Goal: Task Accomplishment & Management: Manage account settings

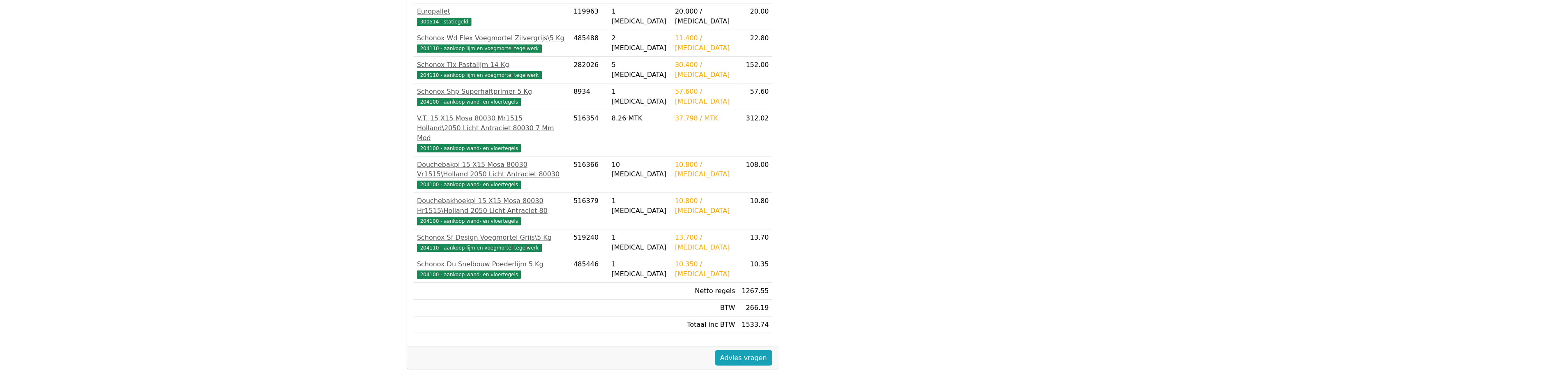
scroll to position [244, 0]
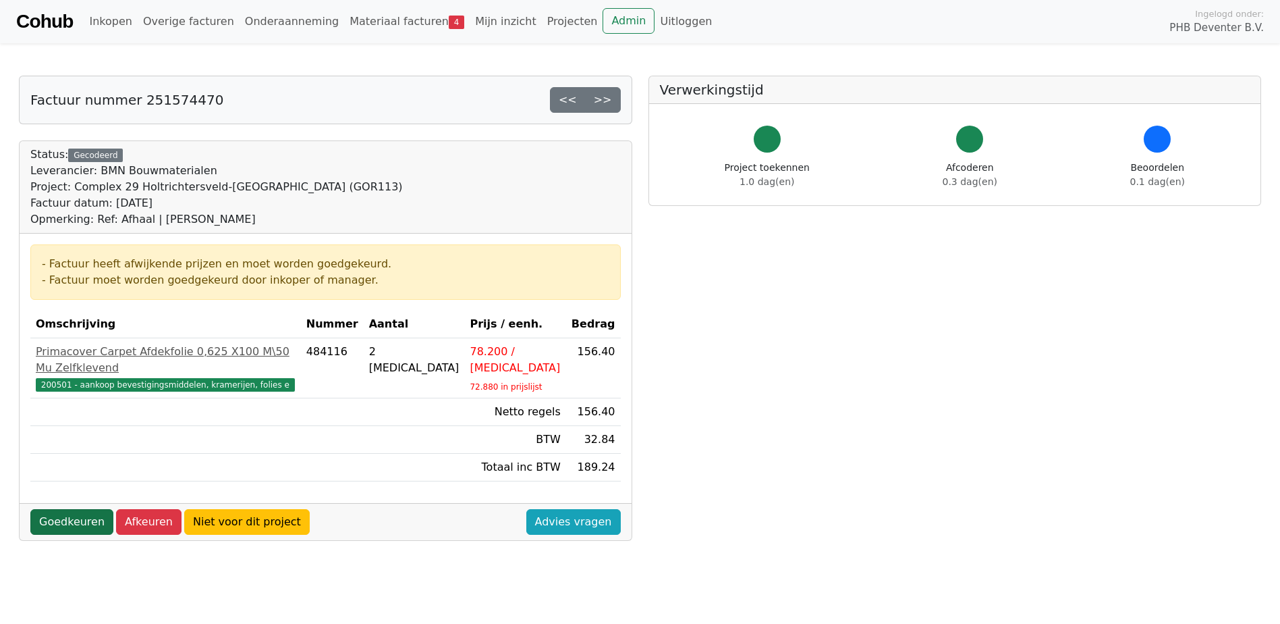
click at [55, 509] on link "Goedkeuren" at bounding box center [71, 522] width 83 height 26
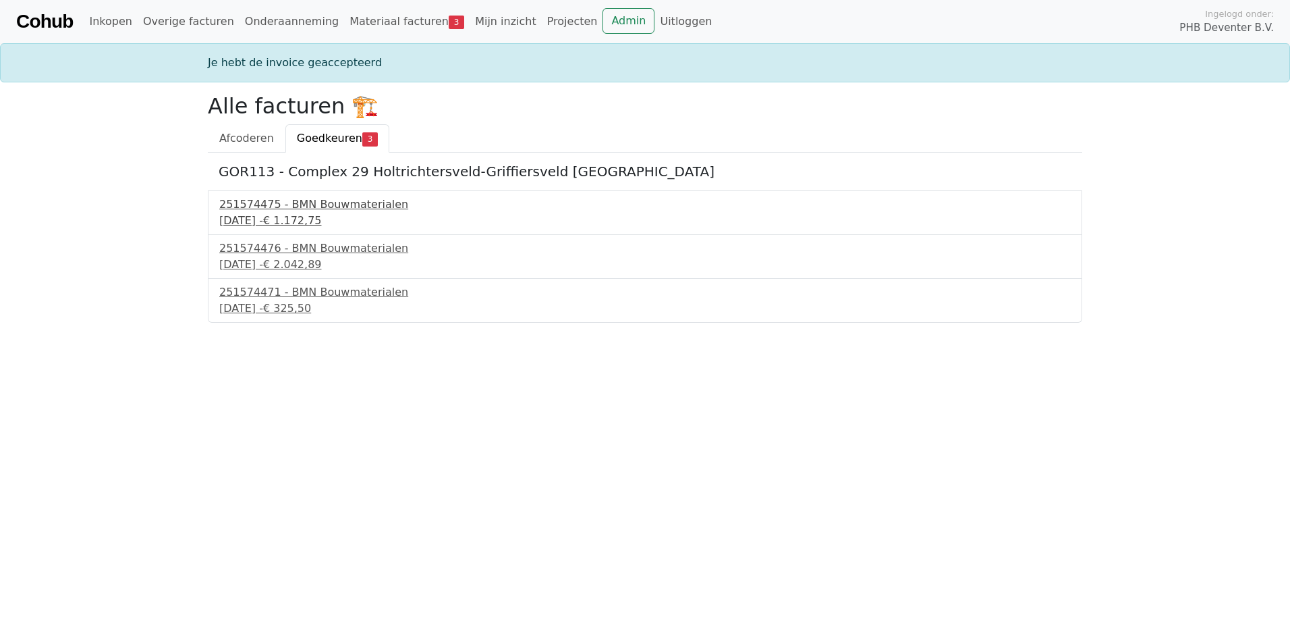
click at [264, 223] on div "10 september 2025 - € 1.172,75" at bounding box center [645, 221] width 852 height 16
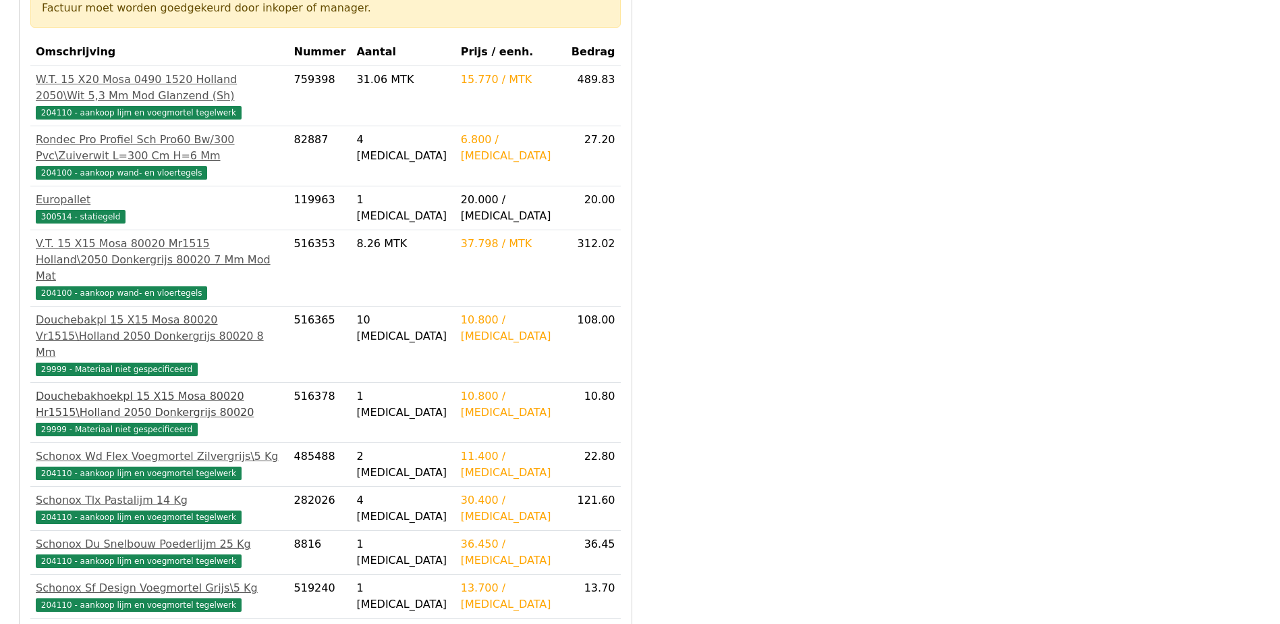
scroll to position [337, 0]
